Goal: Obtain resource: Obtain resource

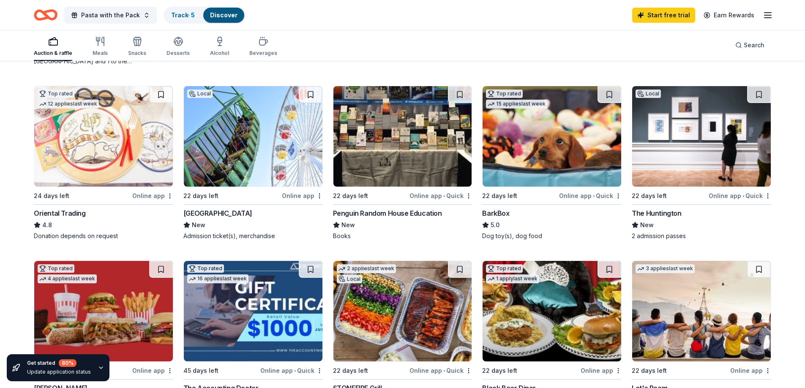
scroll to position [254, 0]
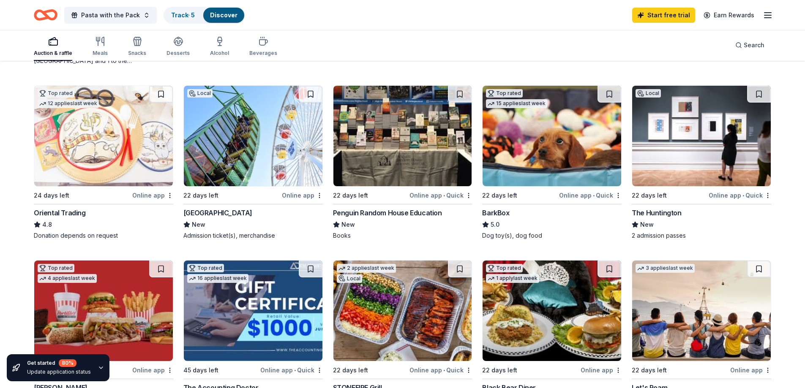
click at [530, 149] on img at bounding box center [552, 136] width 139 height 101
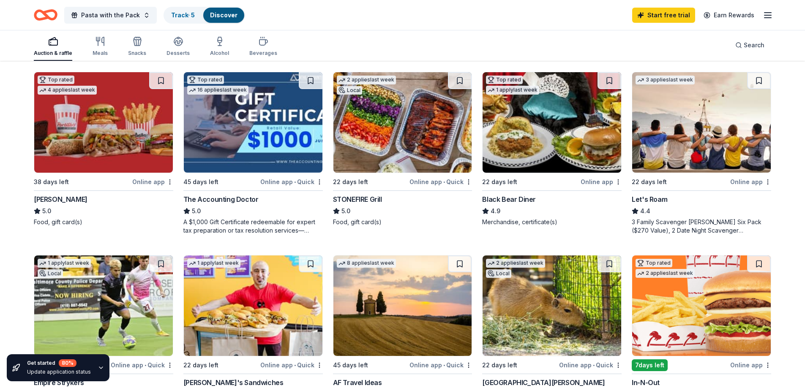
scroll to position [465, 0]
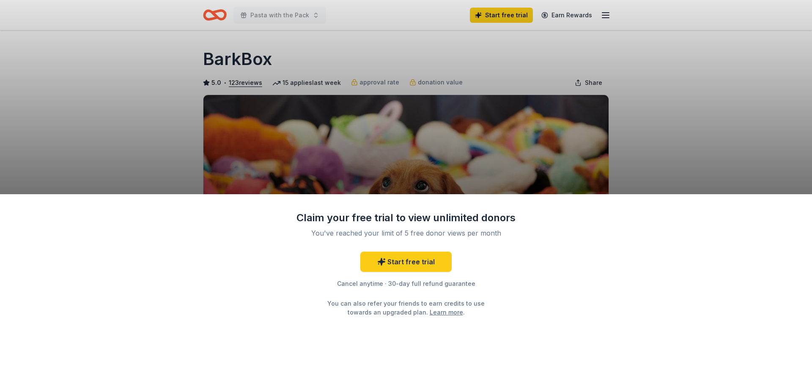
click at [638, 140] on div "Claim your free trial to view unlimited donors You've reached your limit of 5 f…" at bounding box center [406, 194] width 812 height 388
click at [594, 14] on div "Claim your free trial to view unlimited donors You've reached your limit of 5 f…" at bounding box center [406, 194] width 812 height 388
click at [478, 104] on div "Claim your free trial to view unlimited donors You've reached your limit of 5 f…" at bounding box center [406, 194] width 812 height 388
